Goal: Navigation & Orientation: Find specific page/section

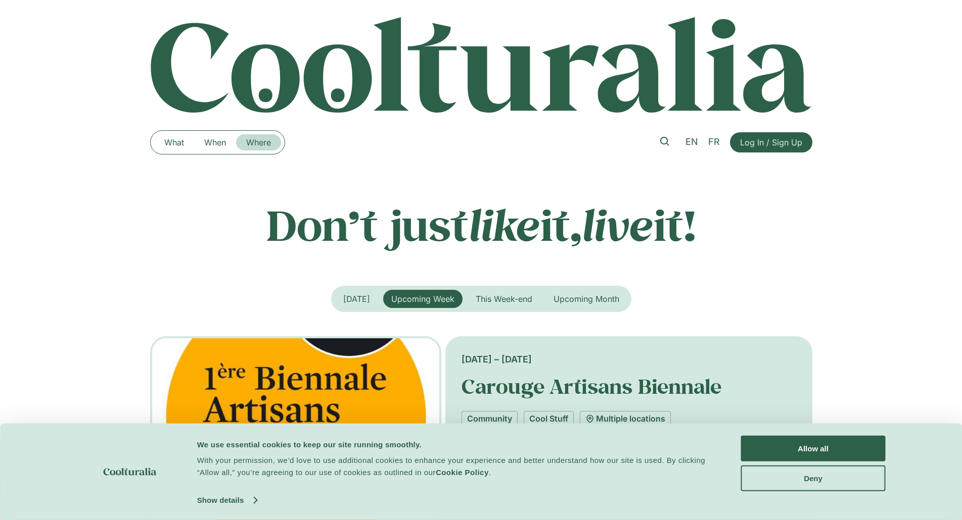
click at [252, 141] on link "Where" at bounding box center [258, 142] width 45 height 16
click at [260, 142] on link "Where" at bounding box center [258, 142] width 45 height 16
click at [184, 142] on link "What" at bounding box center [174, 142] width 40 height 16
click at [212, 138] on link "When" at bounding box center [215, 142] width 42 height 16
drag, startPoint x: 248, startPoint y: 145, endPoint x: 411, endPoint y: 212, distance: 176.5
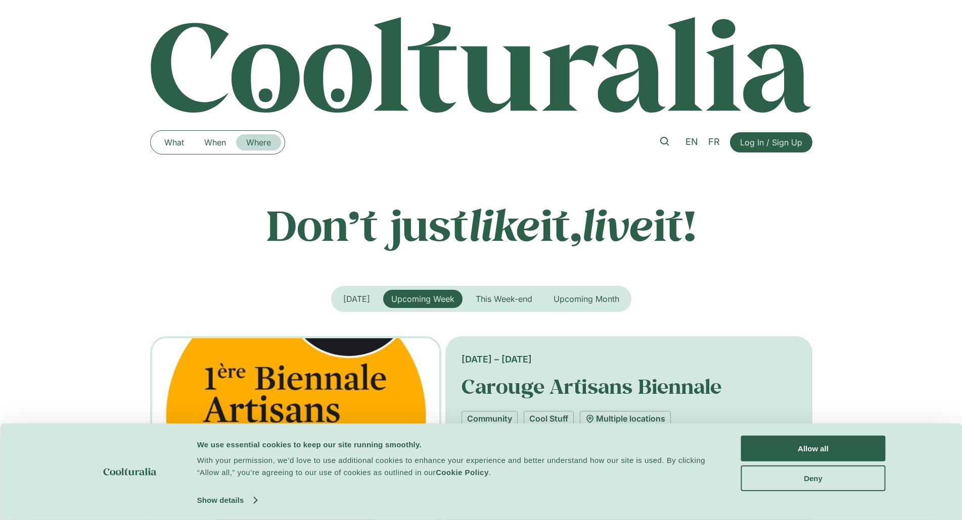
click at [249, 145] on link "Where" at bounding box center [258, 142] width 45 height 16
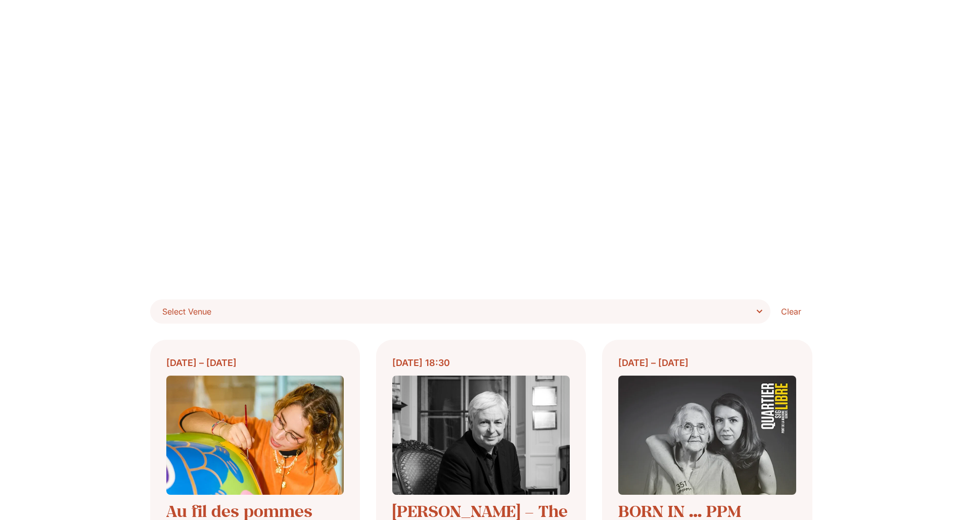
scroll to position [51, 0]
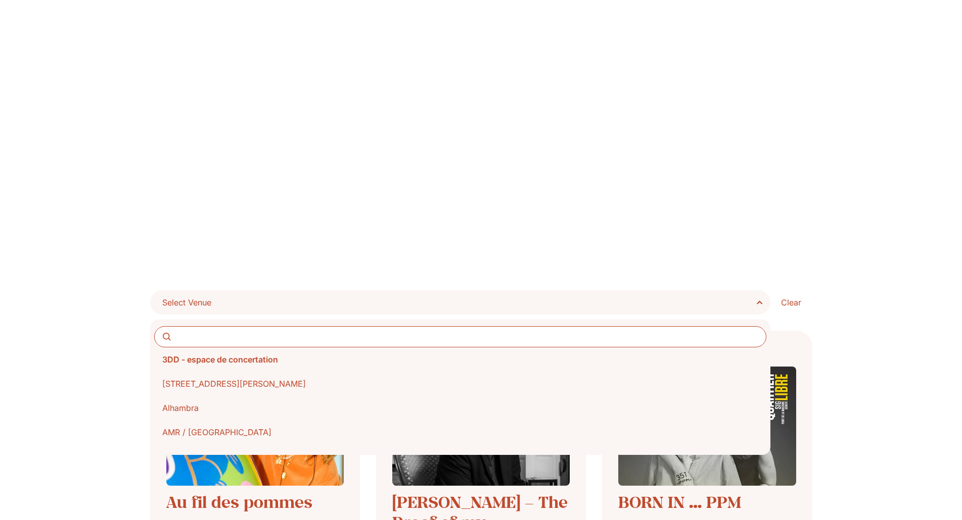
click at [755, 300] on span "Select Venue" at bounding box center [463, 303] width 603 height 14
click at [0, 0] on select "**********" at bounding box center [0, 0] width 0 height 0
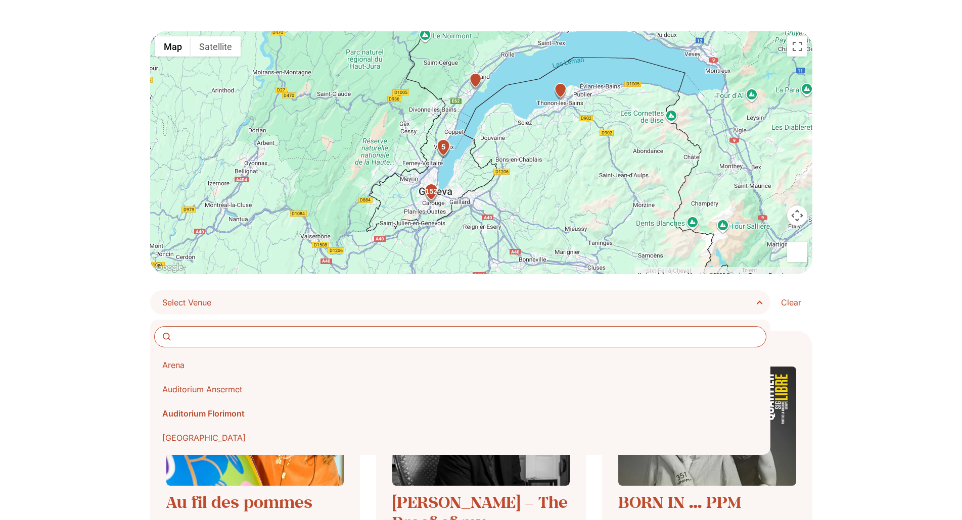
scroll to position [152, 0]
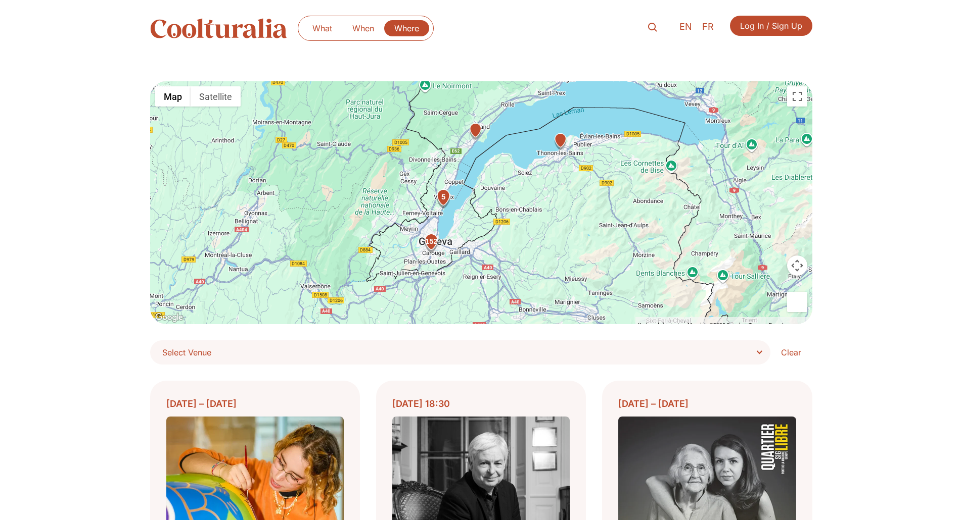
scroll to position [0, 0]
click at [238, 32] on img at bounding box center [218, 29] width 137 height 20
